Goal: Information Seeking & Learning: Learn about a topic

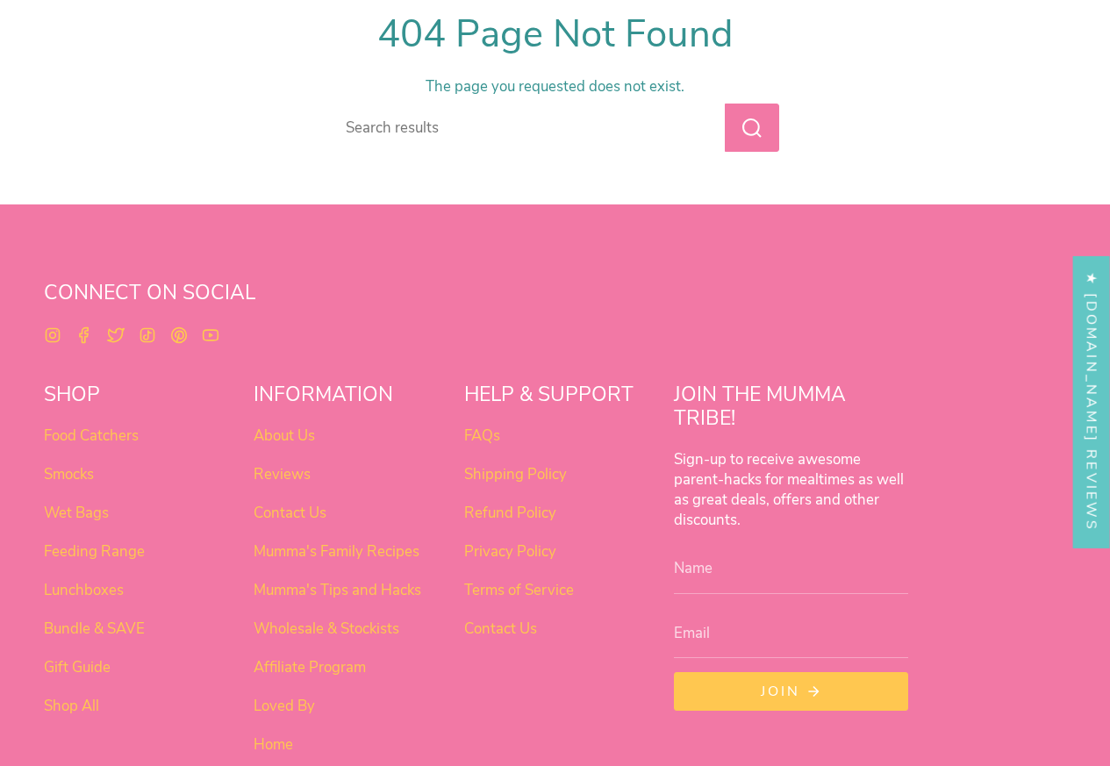
scroll to position [454, 0]
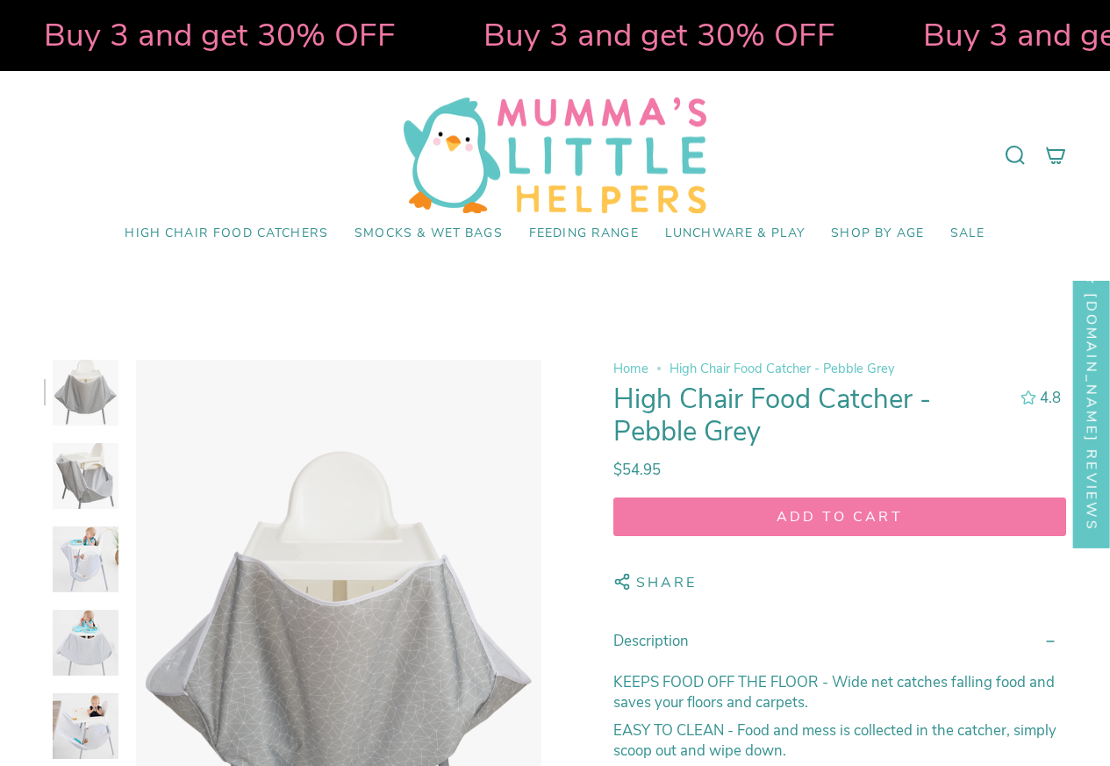
select select "pictures-first"
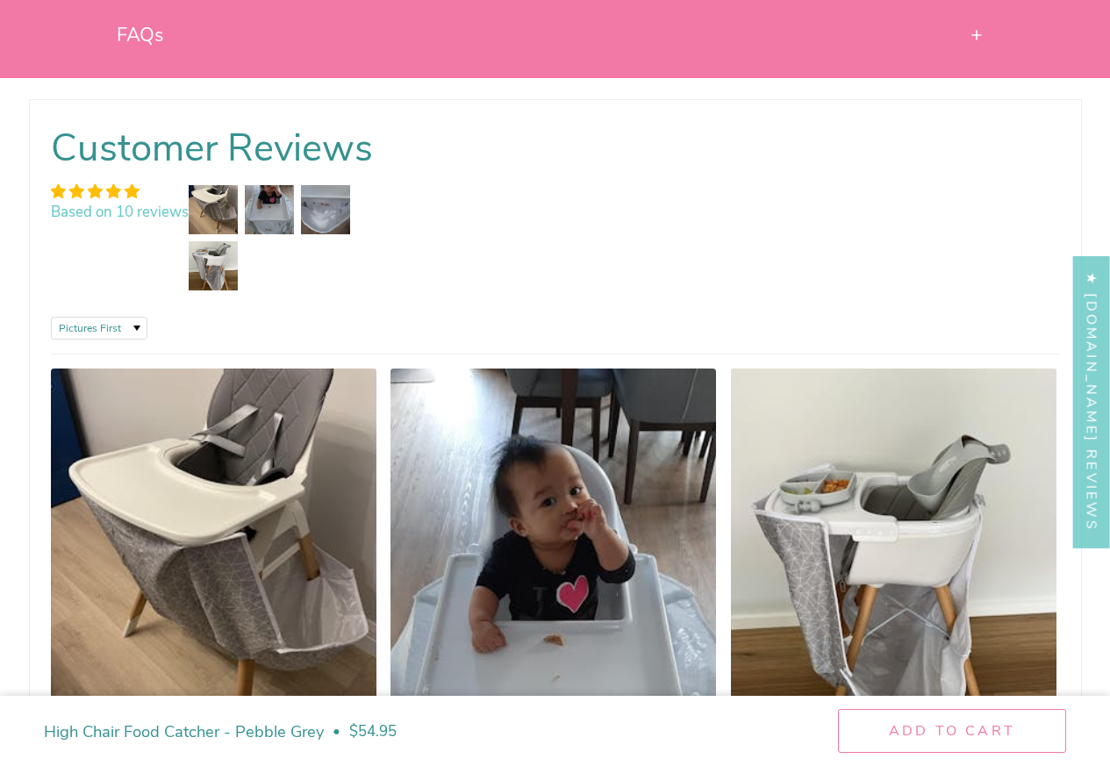
scroll to position [2527, 0]
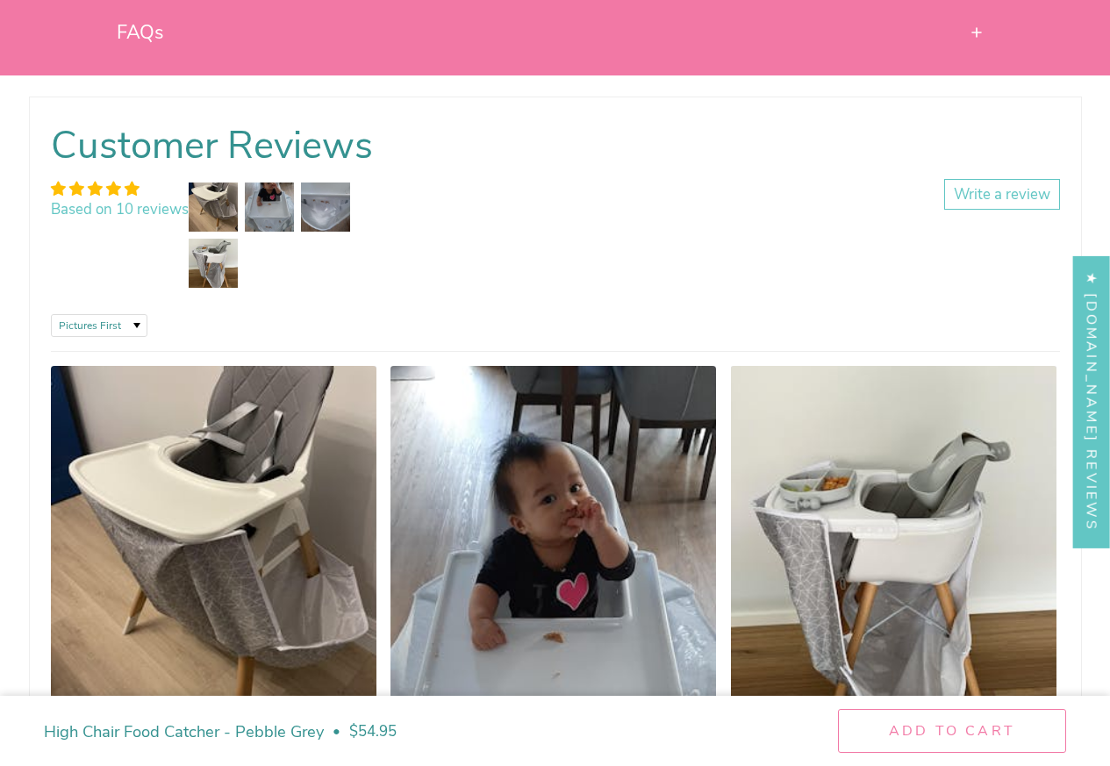
click at [983, 62] on summary "FAQs" at bounding box center [556, 32] width 878 height 65
